Goal: Task Accomplishment & Management: Use online tool/utility

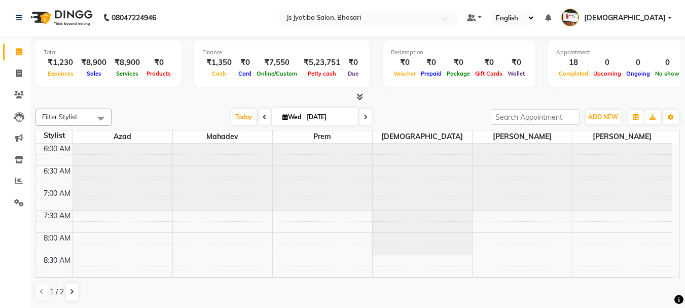
scroll to position [101, 0]
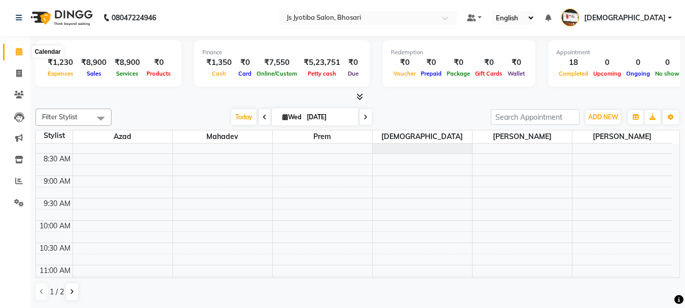
click at [20, 51] on icon at bounding box center [19, 52] width 7 height 8
click at [564, 62] on div "18" at bounding box center [573, 63] width 34 height 12
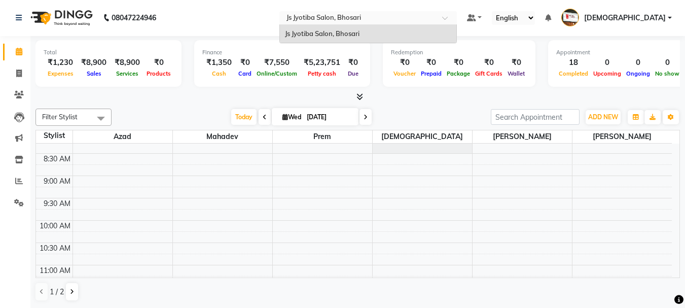
click at [439, 13] on div "Select Location × Js Jyotiba Salon, [GEOGRAPHIC_DATA]" at bounding box center [360, 18] width 158 height 10
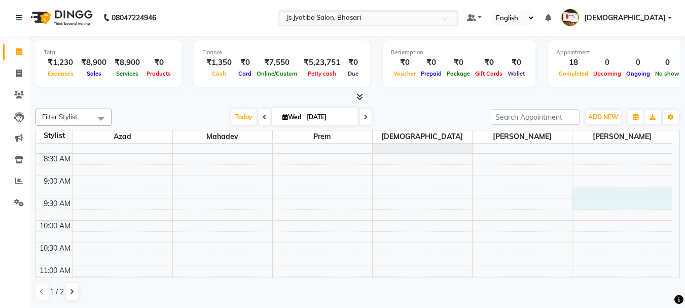
drag, startPoint x: 577, startPoint y: 187, endPoint x: 584, endPoint y: 200, distance: 15.0
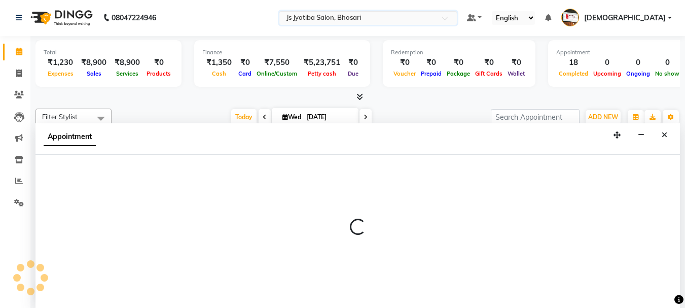
select select "79569"
select select "555"
select select "tentative"
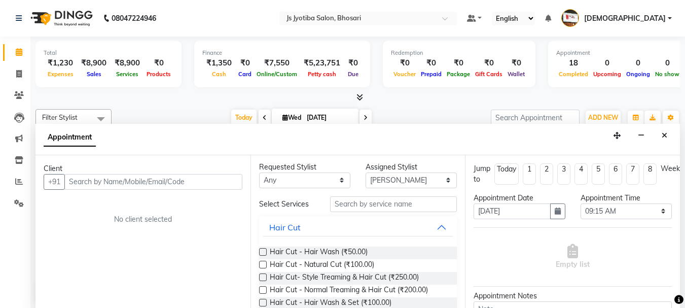
scroll to position [0, 0]
click at [21, 51] on icon at bounding box center [19, 52] width 7 height 8
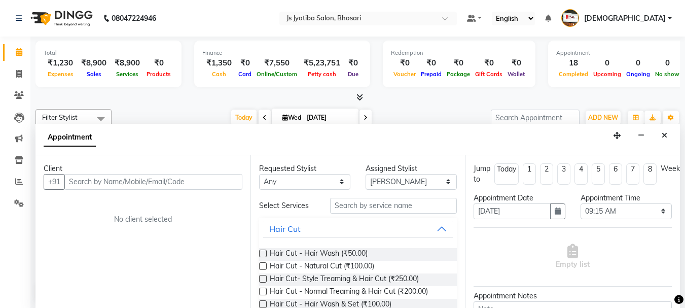
click at [21, 51] on icon at bounding box center [19, 52] width 7 height 8
click at [20, 73] on icon at bounding box center [19, 74] width 6 height 8
select select "554"
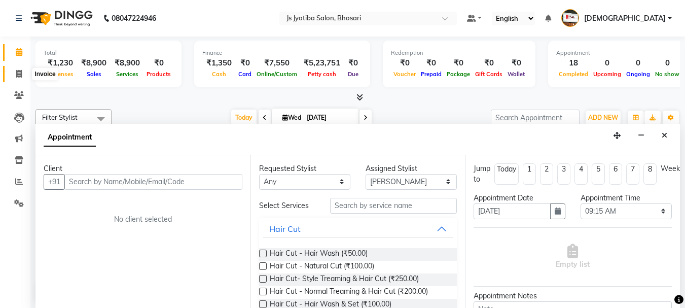
select select "service"
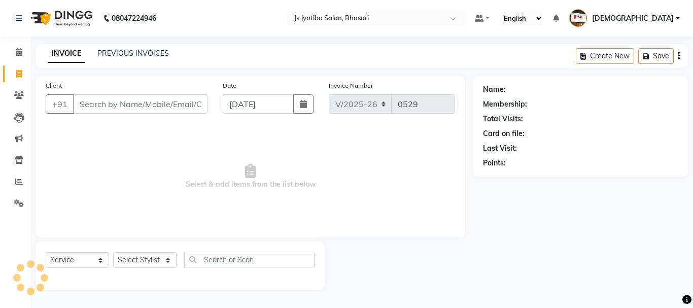
click at [20, 73] on icon at bounding box center [19, 74] width 6 height 8
select select "554"
select select "service"
click at [19, 51] on icon at bounding box center [19, 52] width 7 height 8
